Goal: Task Accomplishment & Management: Use online tool/utility

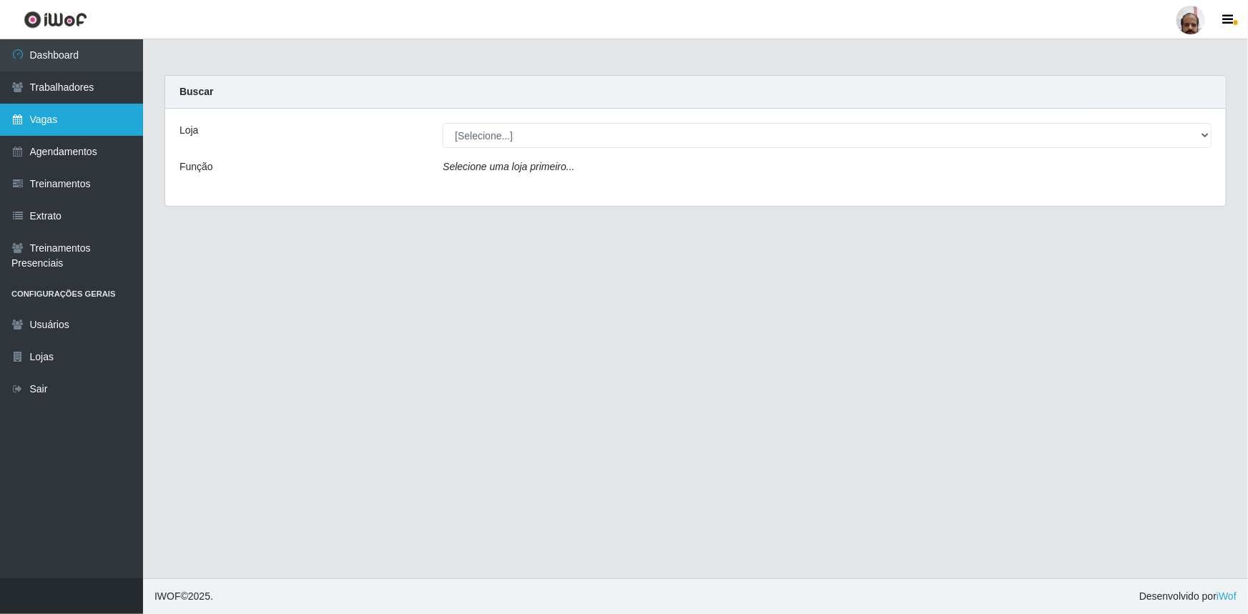
click at [60, 120] on link "Vagas" at bounding box center [71, 120] width 143 height 32
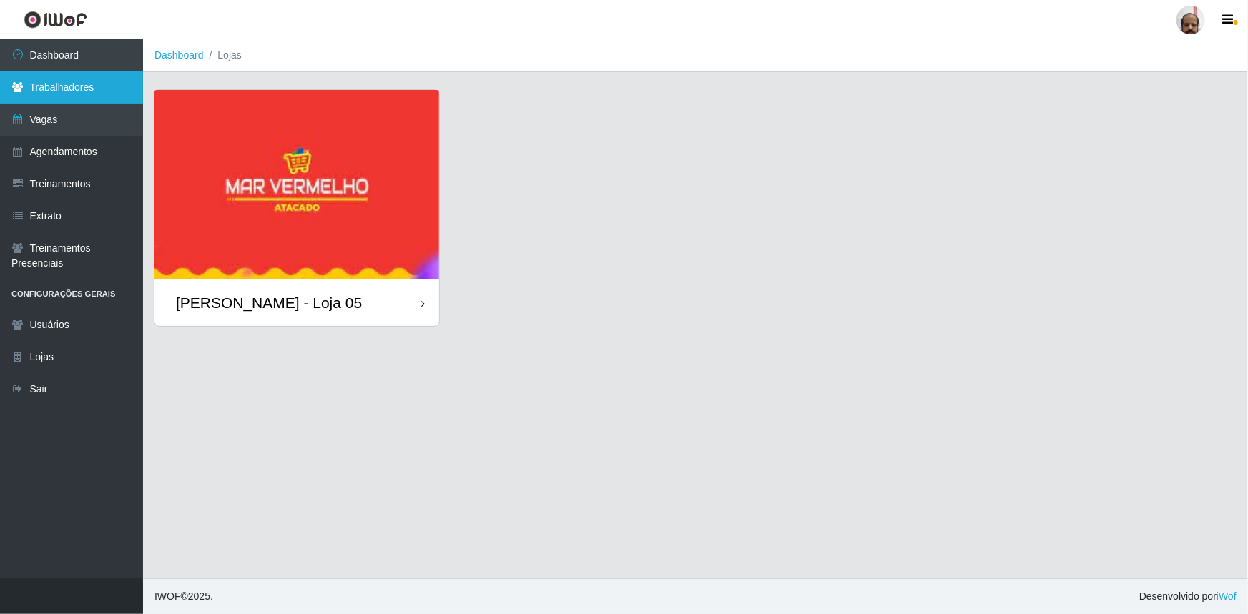
click at [82, 93] on link "Trabalhadores" at bounding box center [71, 88] width 143 height 32
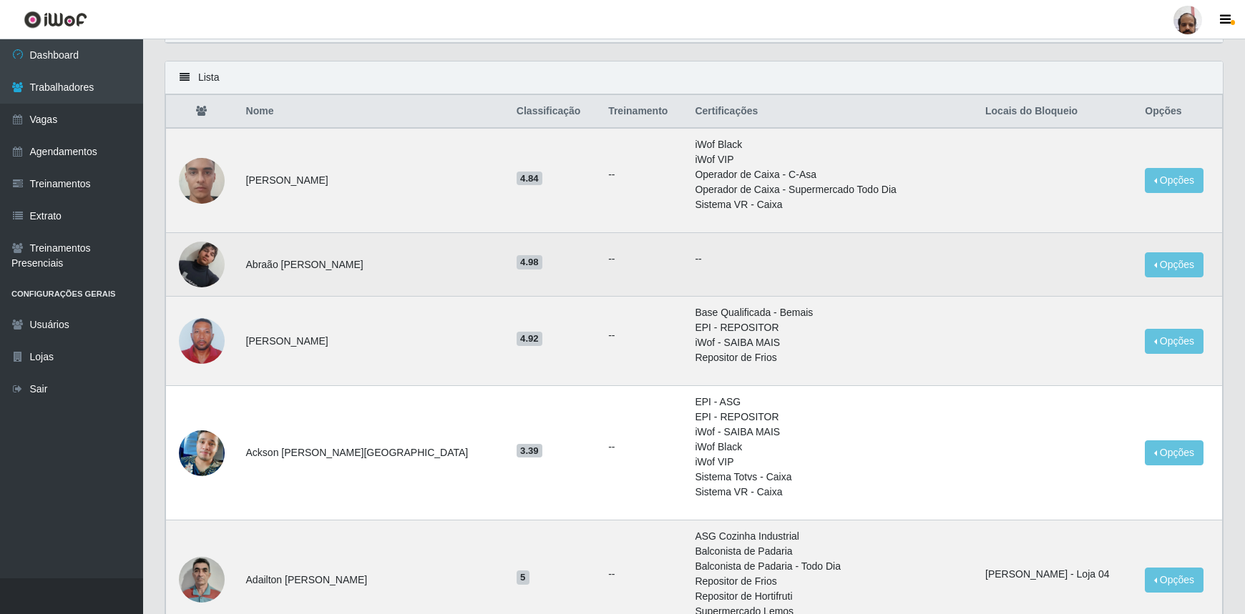
scroll to position [64, 0]
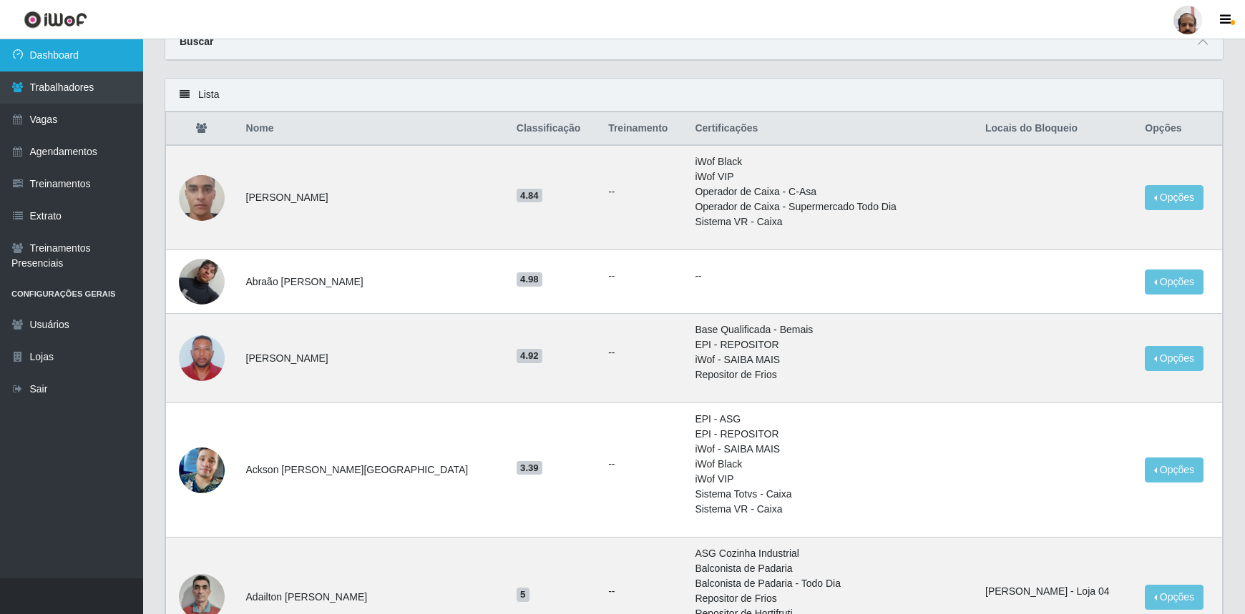
click at [57, 61] on link "Dashboard" at bounding box center [71, 55] width 143 height 32
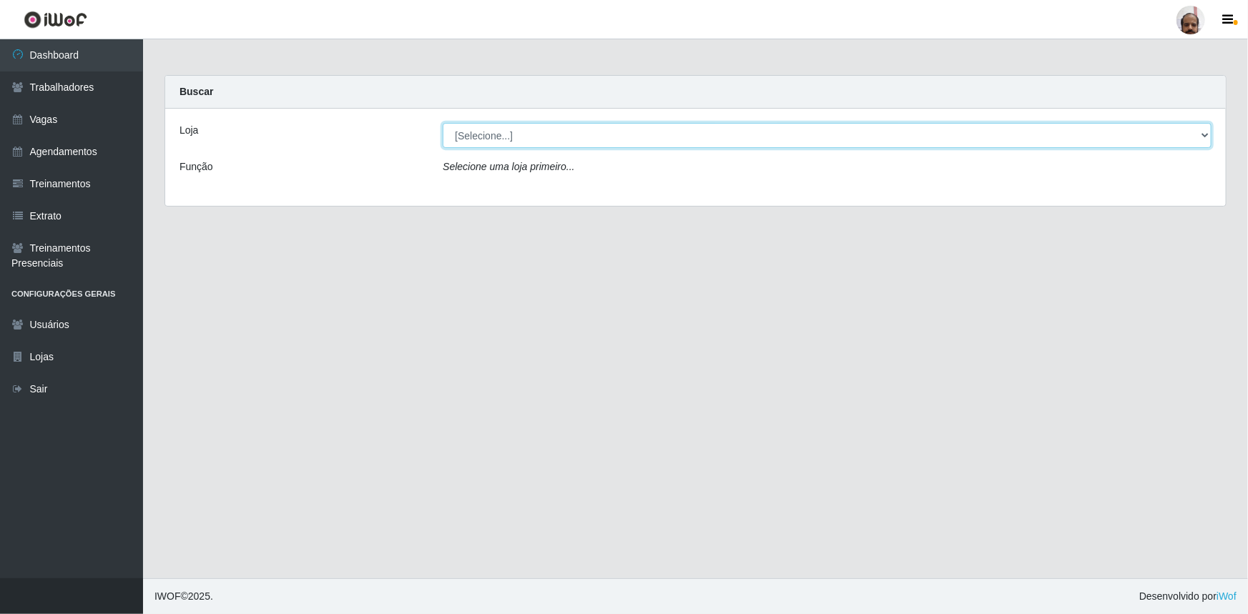
click at [501, 134] on select "[Selecione...] Mar Vermelho - Loja 05" at bounding box center [827, 135] width 769 height 25
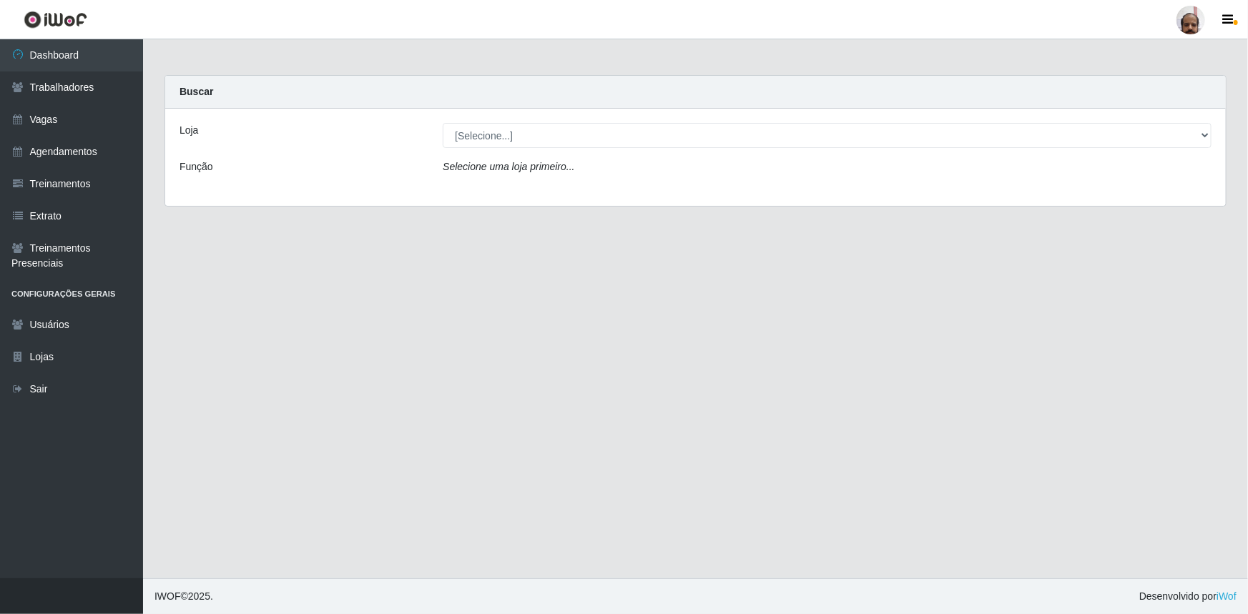
click at [516, 114] on div "Loja [Selecione...] Mar Vermelho - Loja 05 Função Selecione uma loja primeiro..." at bounding box center [695, 157] width 1061 height 97
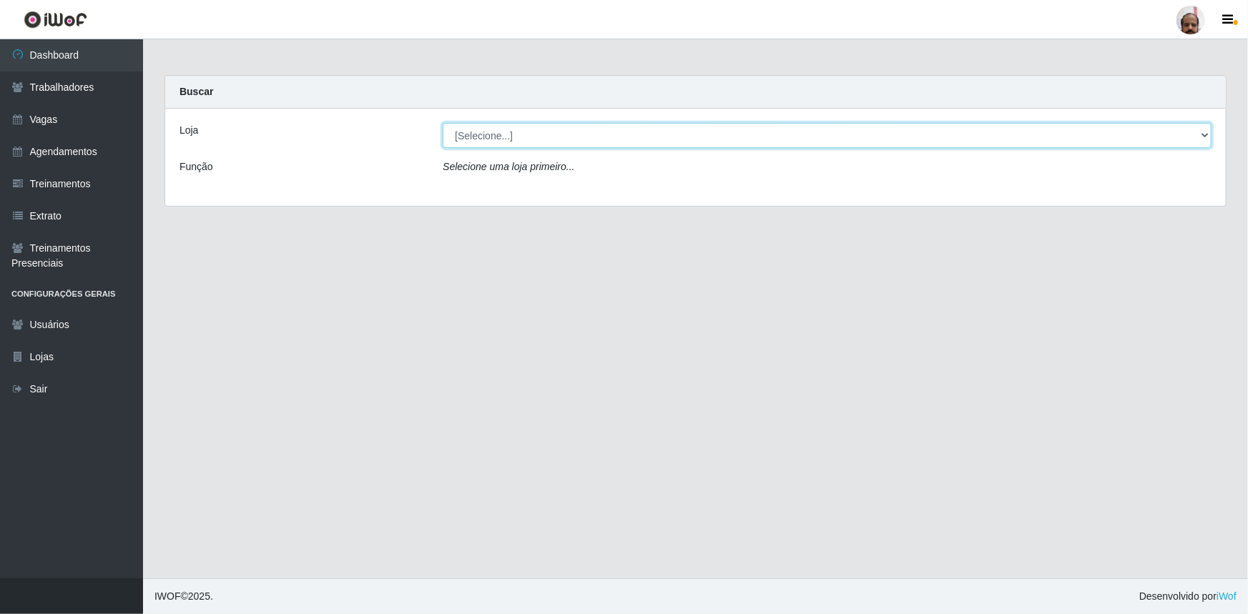
click at [516, 141] on select "[Selecione...] Mar Vermelho - Loja 05" at bounding box center [827, 135] width 769 height 25
select select "252"
click at [443, 123] on select "[Selecione...] Mar Vermelho - Loja 05" at bounding box center [827, 135] width 769 height 25
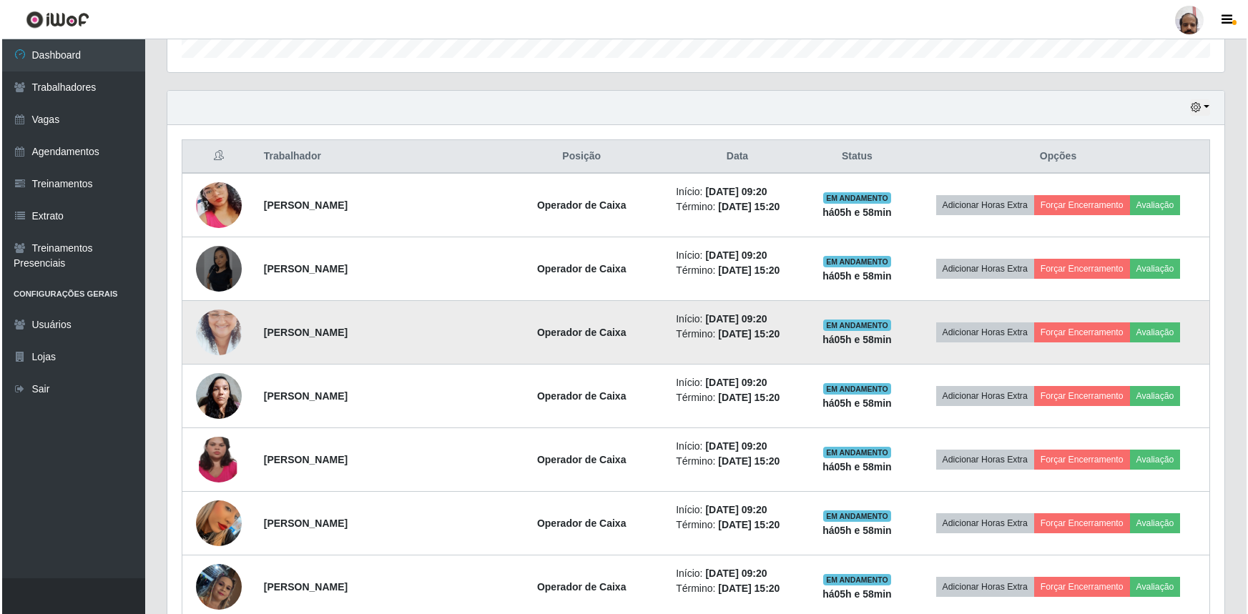
scroll to position [455, 0]
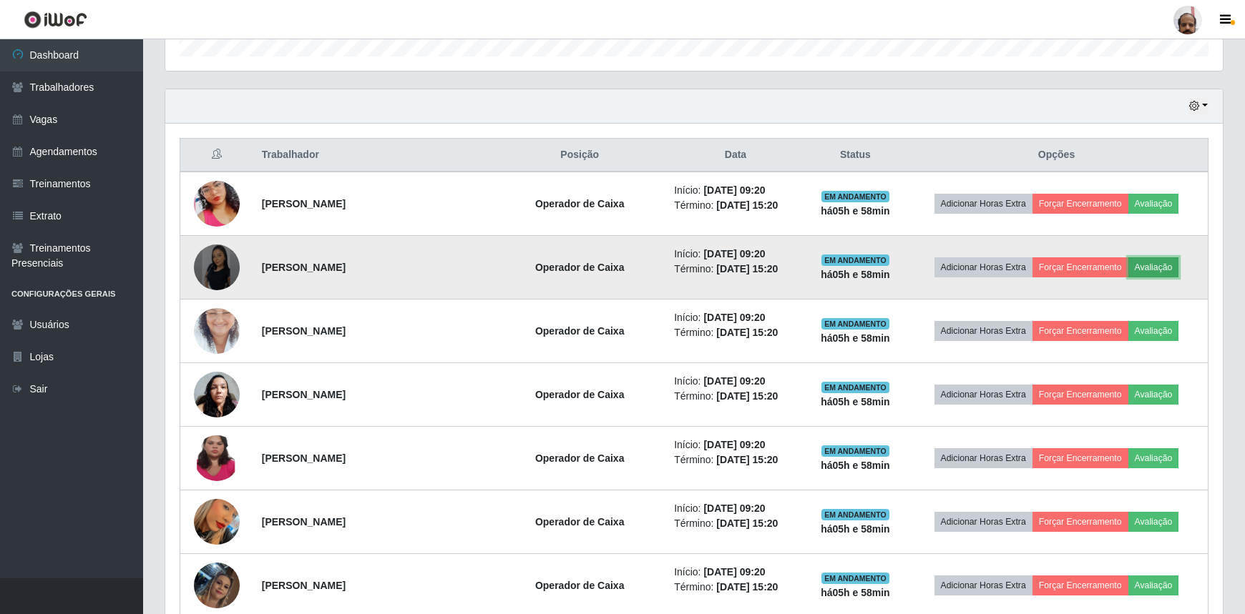
click at [1157, 265] on button "Avaliação" at bounding box center [1153, 267] width 51 height 20
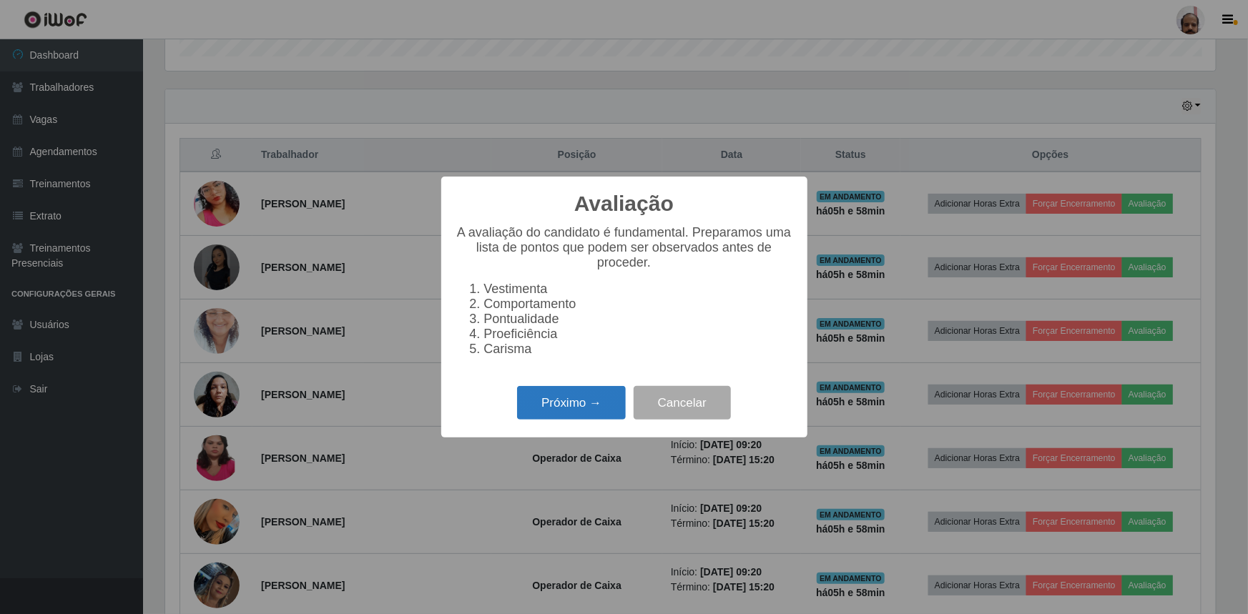
click at [570, 407] on button "Próximo →" at bounding box center [571, 403] width 109 height 34
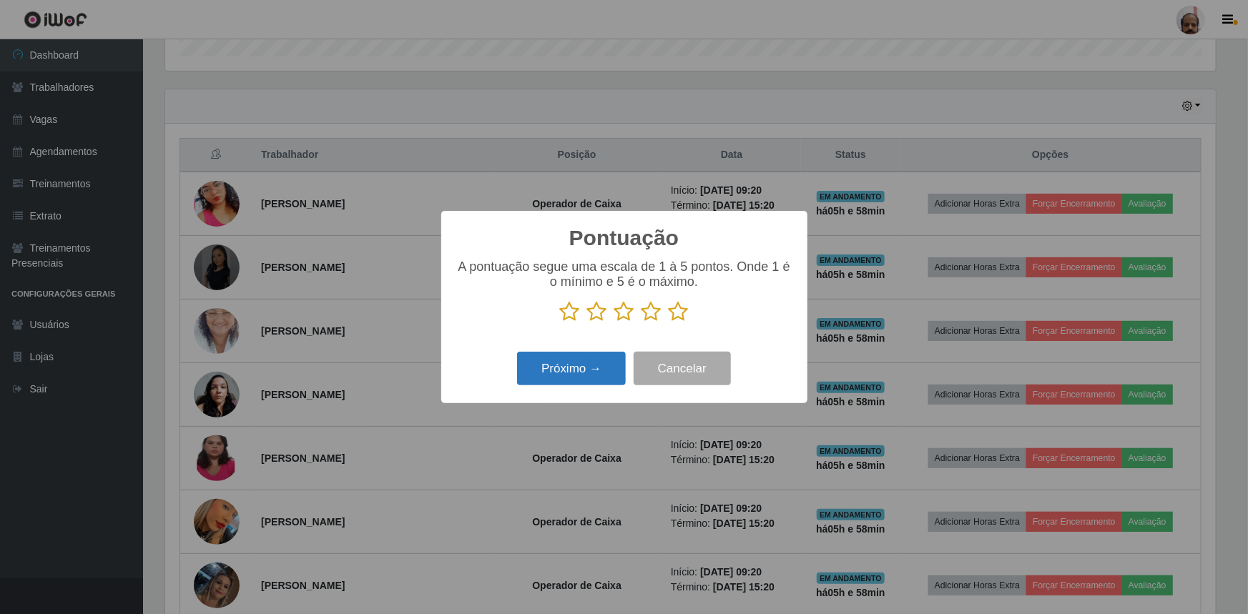
scroll to position [714946, 714192]
click at [679, 310] on icon at bounding box center [679, 311] width 20 height 21
click at [669, 323] on input "radio" at bounding box center [669, 323] width 0 height 0
click at [558, 366] on button "Próximo →" at bounding box center [571, 369] width 109 height 34
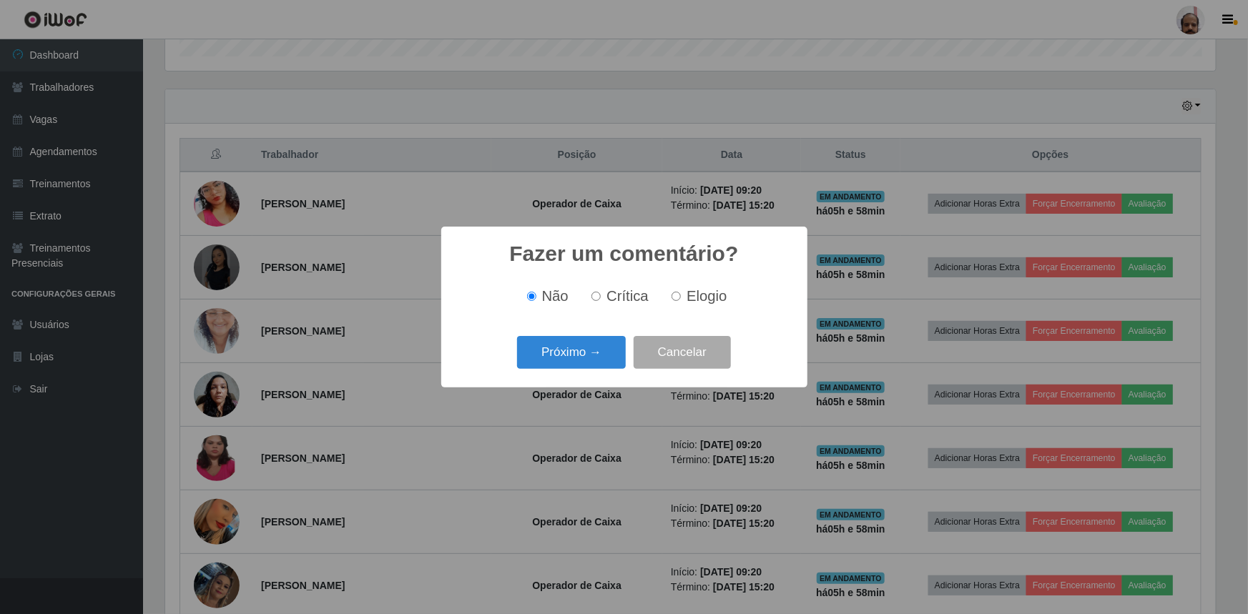
click at [674, 299] on input "Elogio" at bounding box center [676, 296] width 9 height 9
radio input "true"
click at [604, 357] on button "Próximo →" at bounding box center [571, 353] width 109 height 34
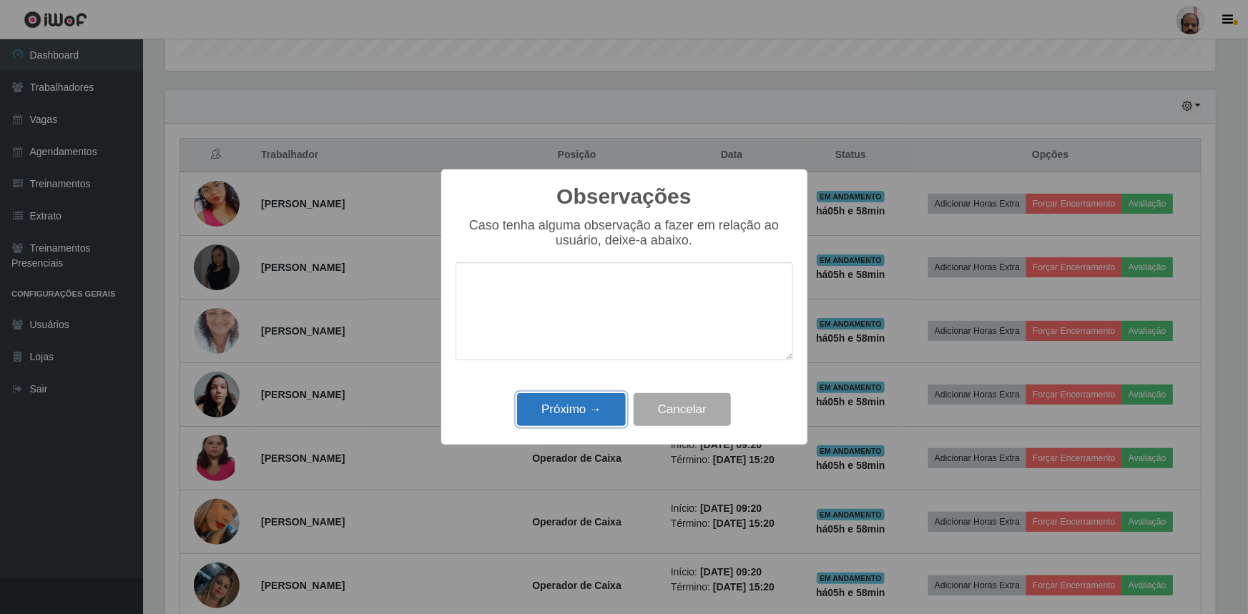
click at [574, 409] on button "Próximo →" at bounding box center [571, 410] width 109 height 34
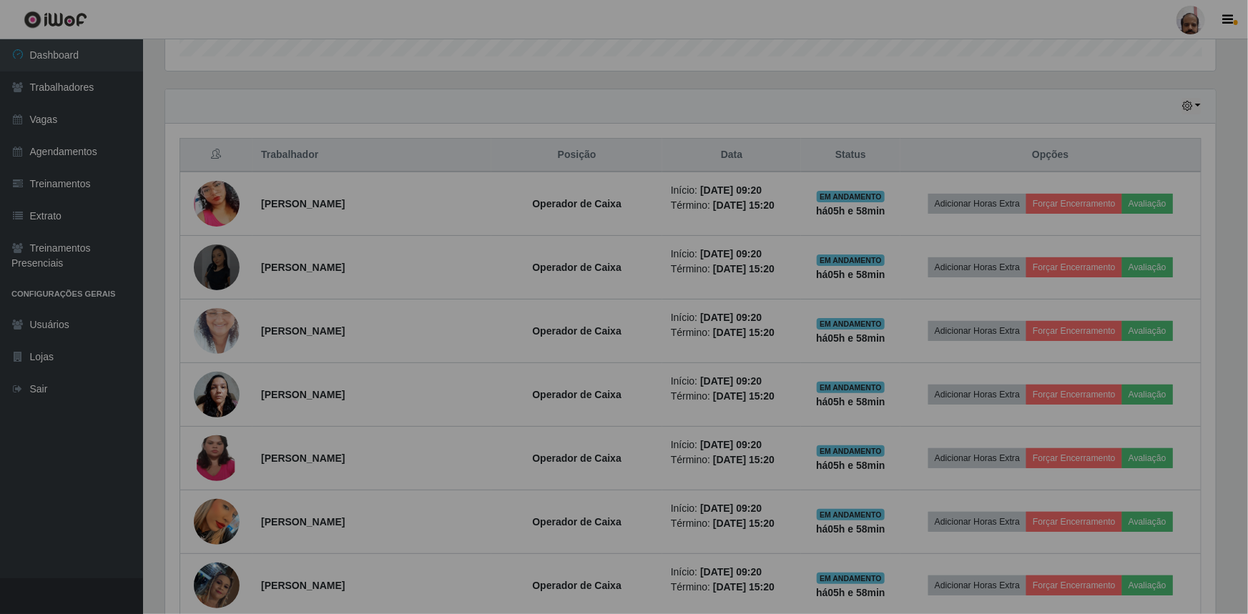
scroll to position [297, 1057]
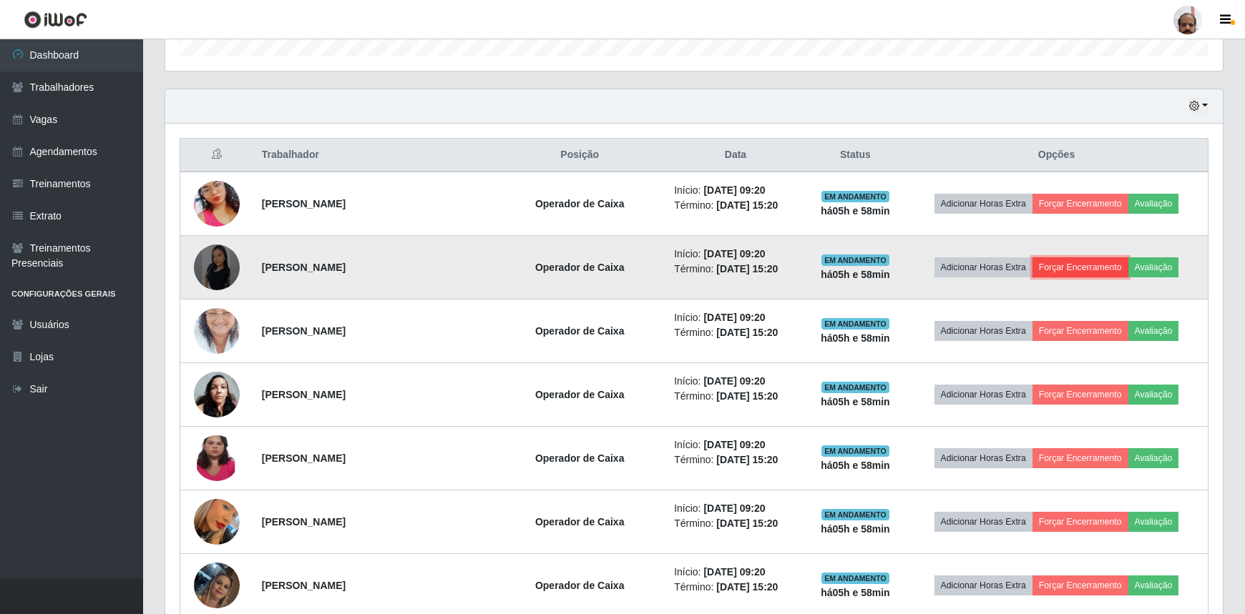
click at [1094, 265] on button "Forçar Encerramento" at bounding box center [1080, 267] width 96 height 20
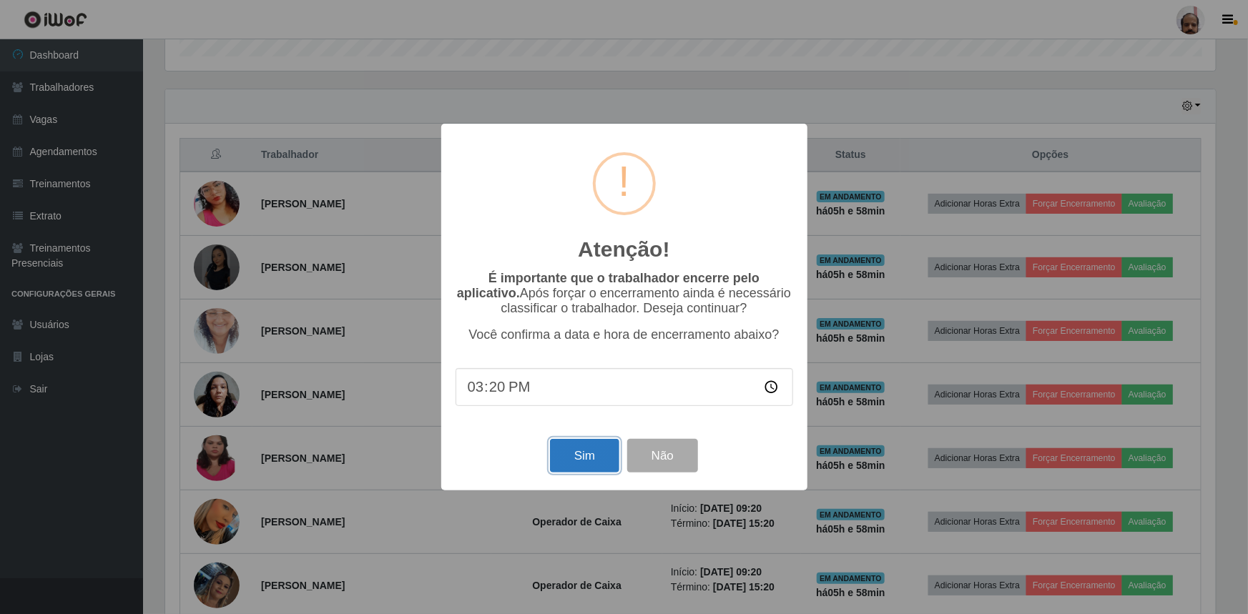
click at [595, 459] on button "Sim" at bounding box center [584, 456] width 69 height 34
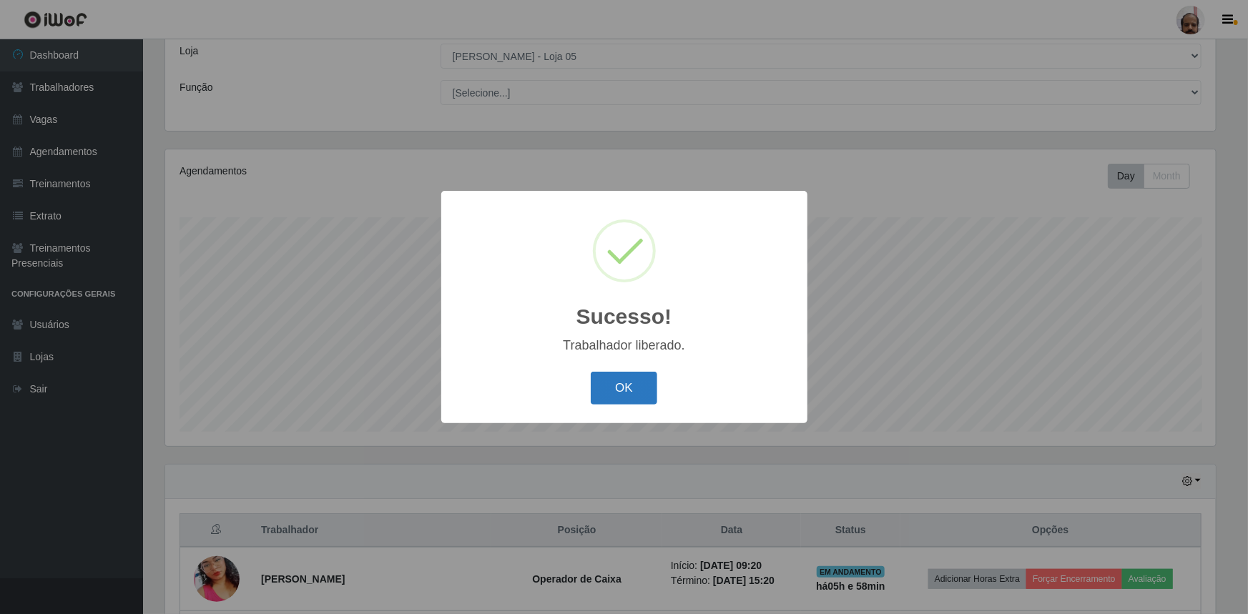
click at [622, 388] on button "OK" at bounding box center [624, 389] width 67 height 34
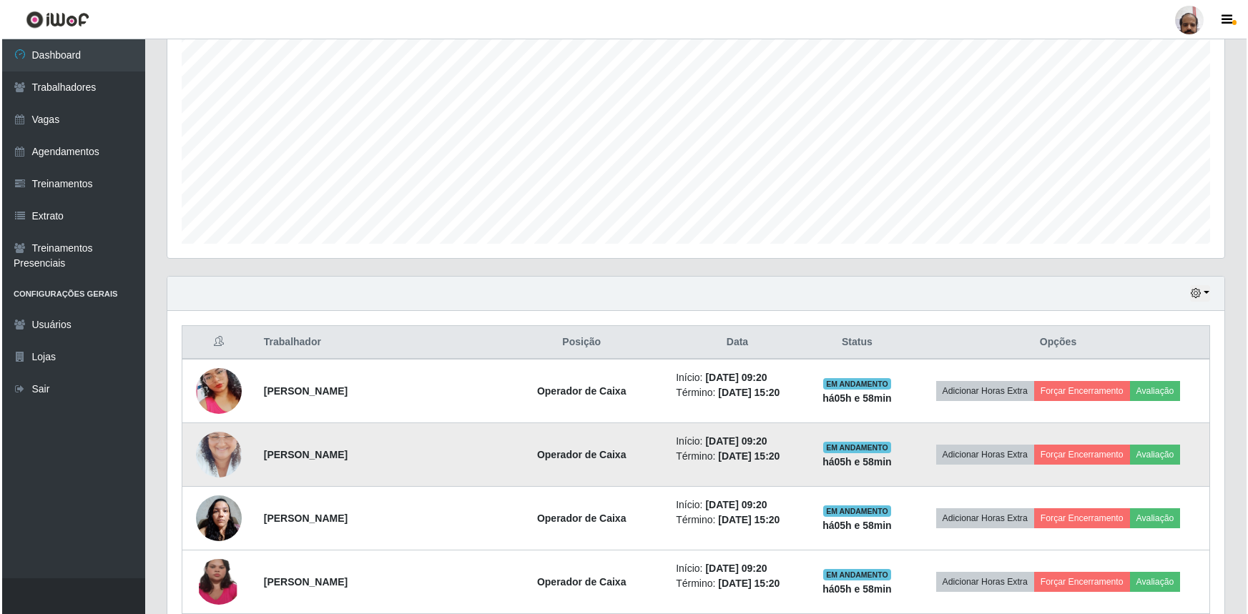
scroll to position [275, 0]
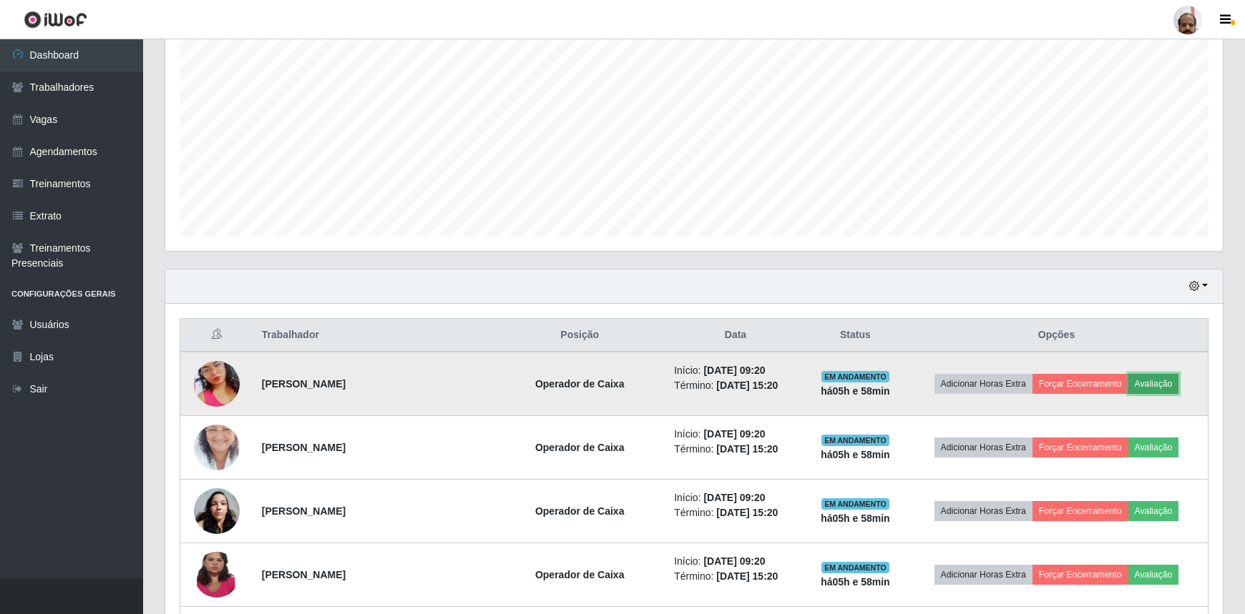
click at [1151, 377] on button "Avaliação" at bounding box center [1153, 384] width 51 height 20
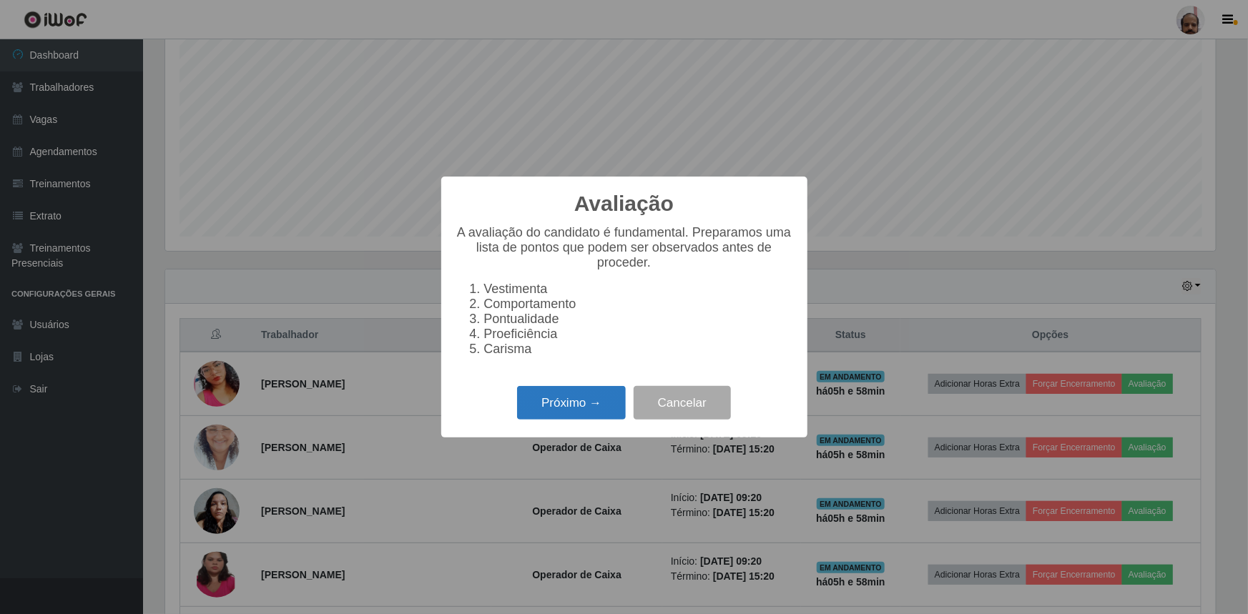
click at [545, 411] on button "Próximo →" at bounding box center [571, 403] width 109 height 34
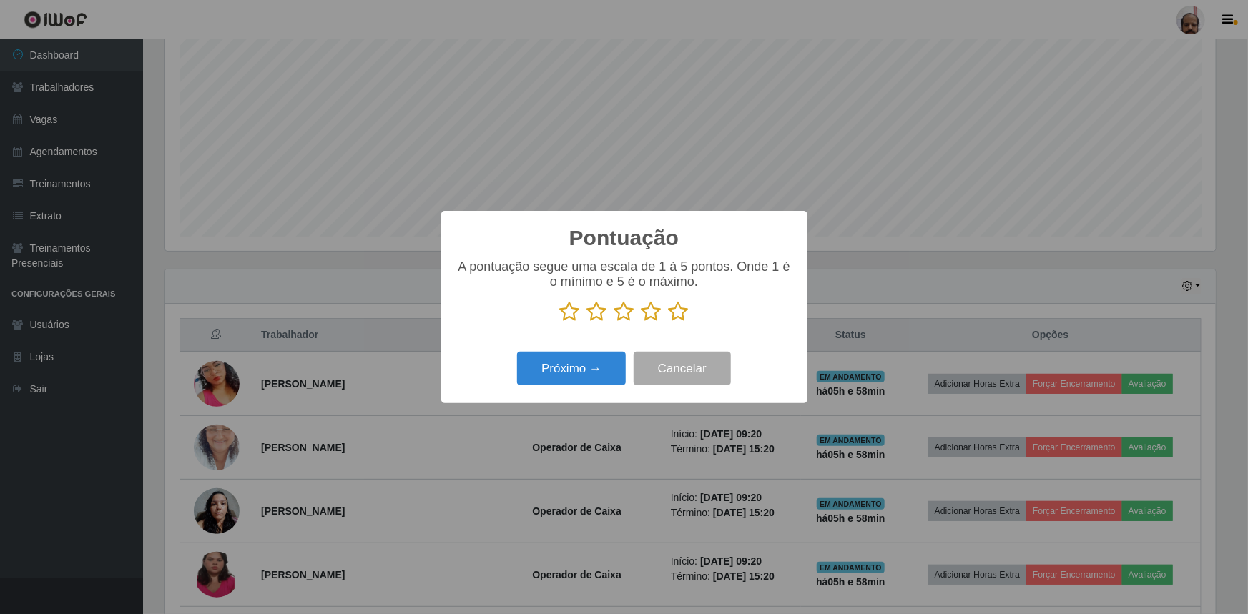
click at [679, 313] on icon at bounding box center [679, 311] width 20 height 21
click at [669, 323] on input "radio" at bounding box center [669, 323] width 0 height 0
click at [594, 365] on button "Próximo →" at bounding box center [571, 369] width 109 height 34
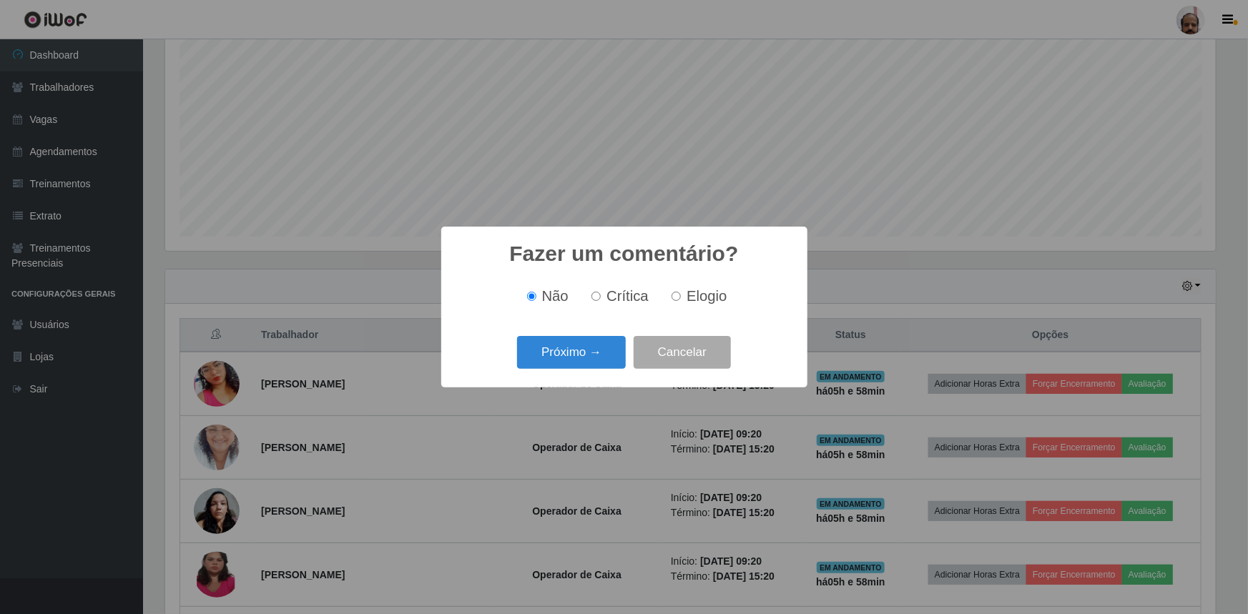
click at [675, 296] on input "Elogio" at bounding box center [676, 296] width 9 height 9
radio input "true"
click at [572, 350] on button "Próximo →" at bounding box center [571, 353] width 109 height 34
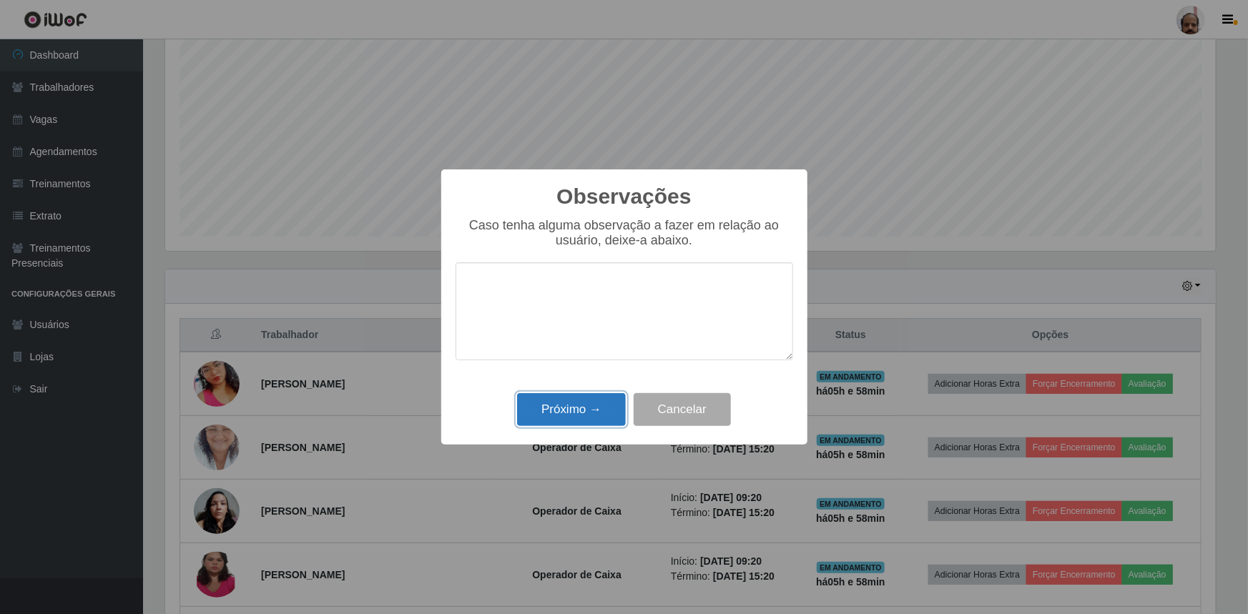
click at [576, 408] on button "Próximo →" at bounding box center [571, 410] width 109 height 34
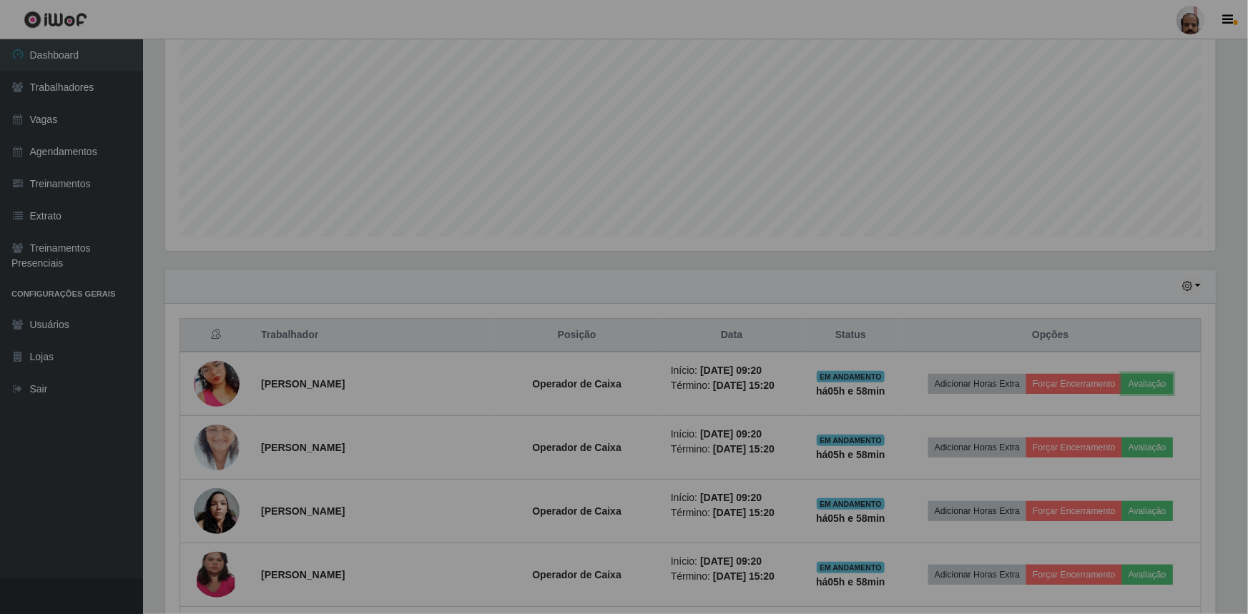
scroll to position [297, 1057]
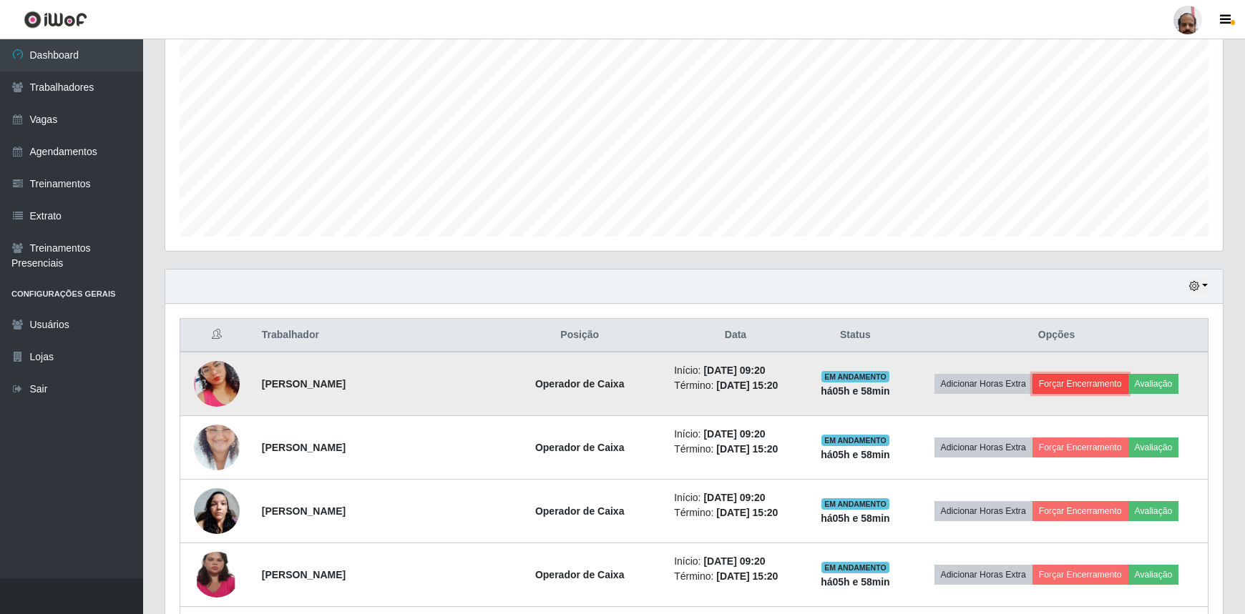
click at [1103, 379] on button "Forçar Encerramento" at bounding box center [1080, 384] width 96 height 20
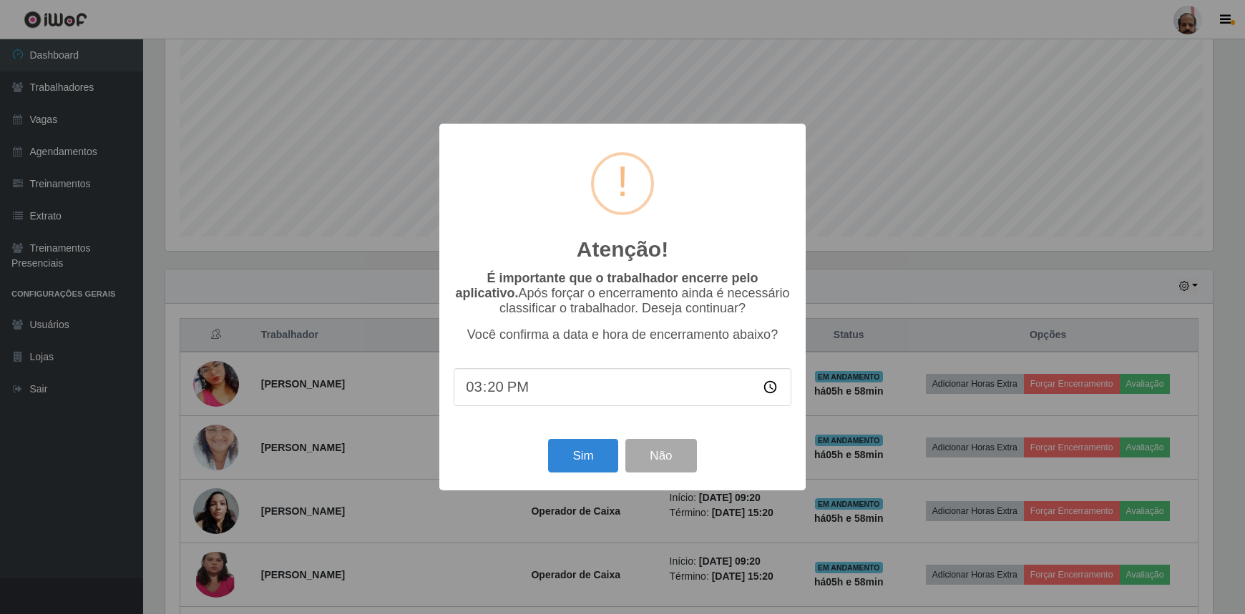
scroll to position [297, 1051]
click at [609, 451] on button "Sim" at bounding box center [584, 456] width 69 height 34
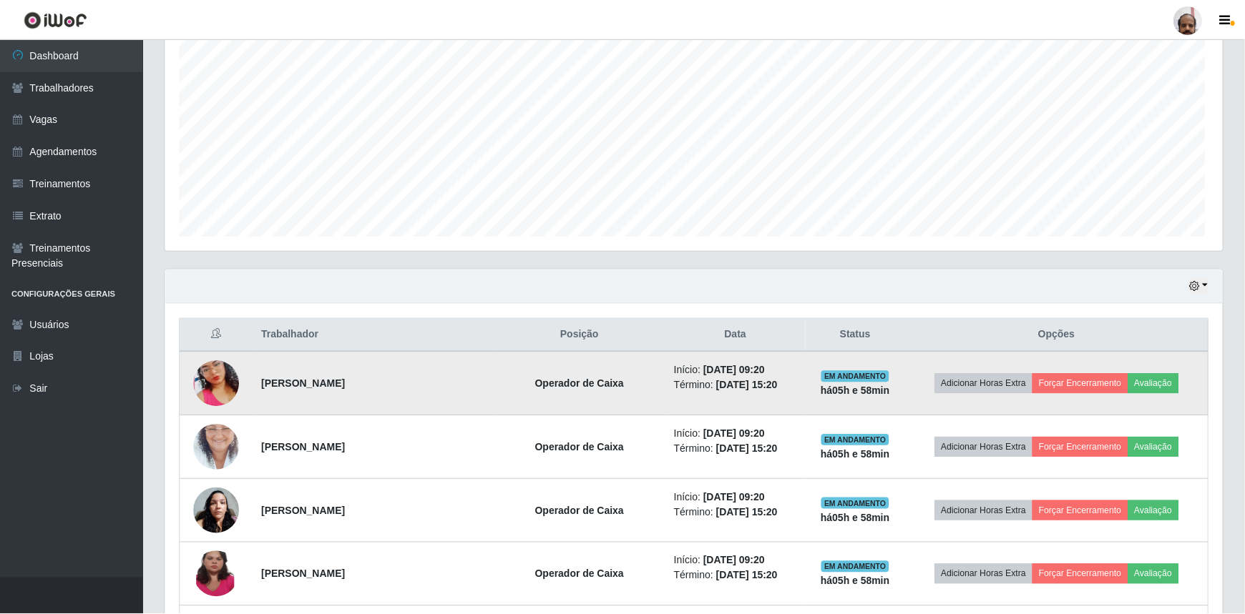
scroll to position [0, 0]
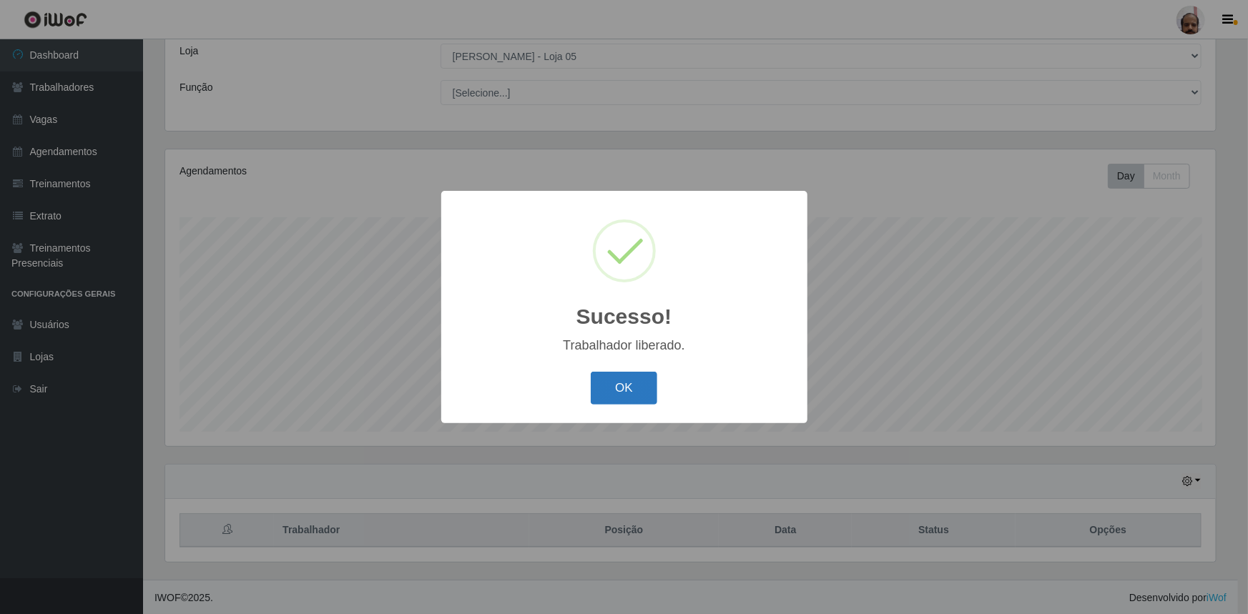
click at [632, 386] on button "OK" at bounding box center [624, 389] width 67 height 34
